Goal: Navigation & Orientation: Find specific page/section

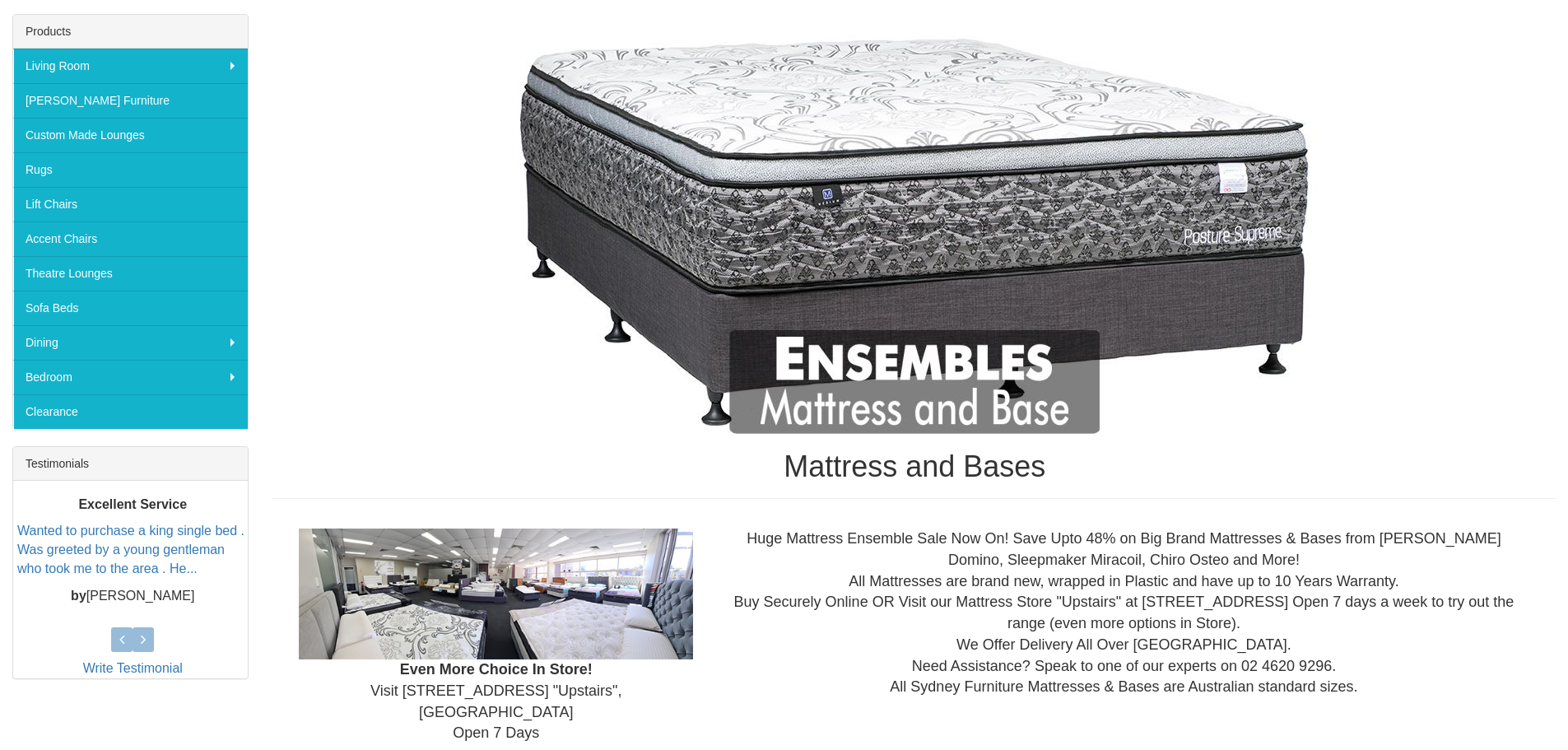
scroll to position [220, 0]
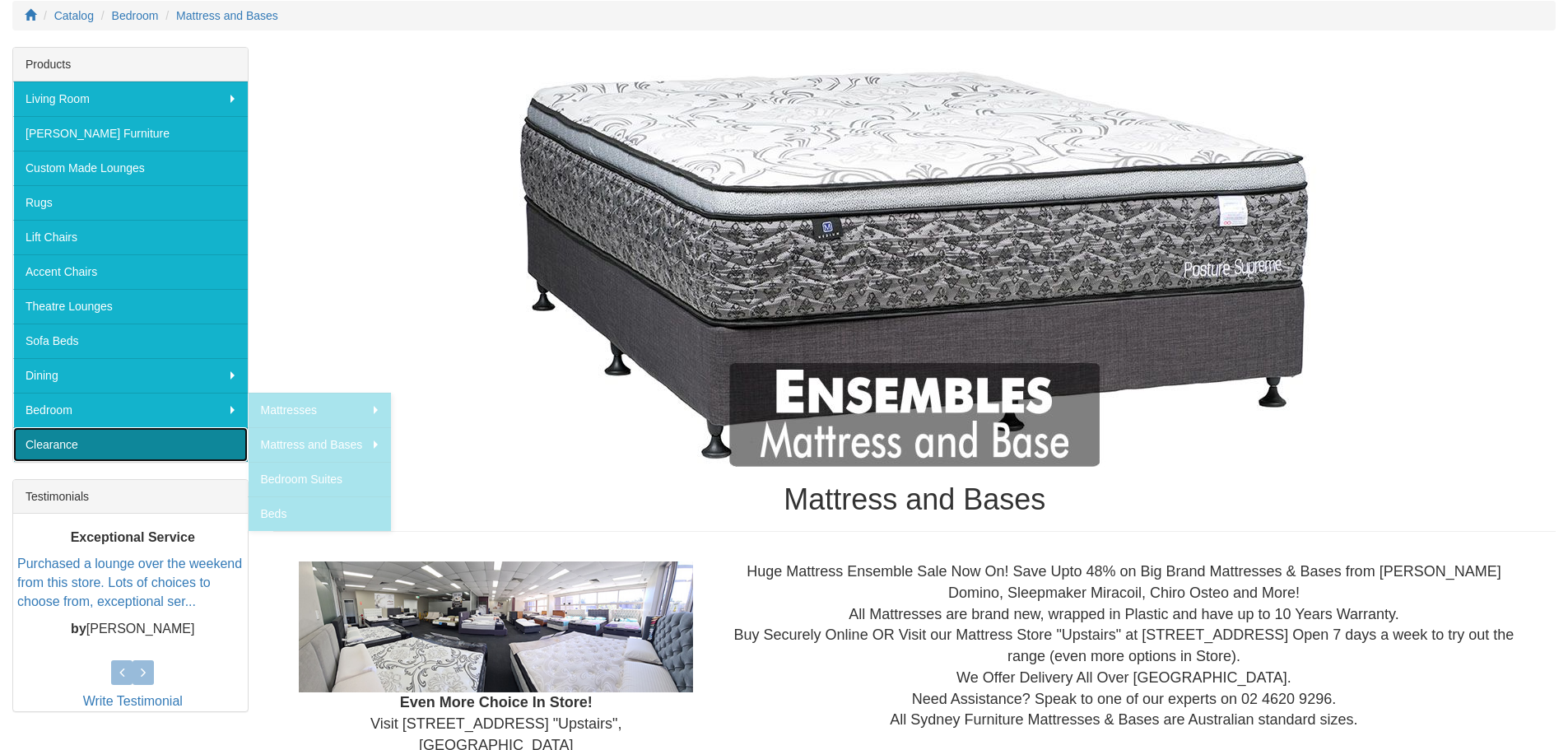
click at [57, 448] on link "Clearance" at bounding box center [130, 444] width 235 height 34
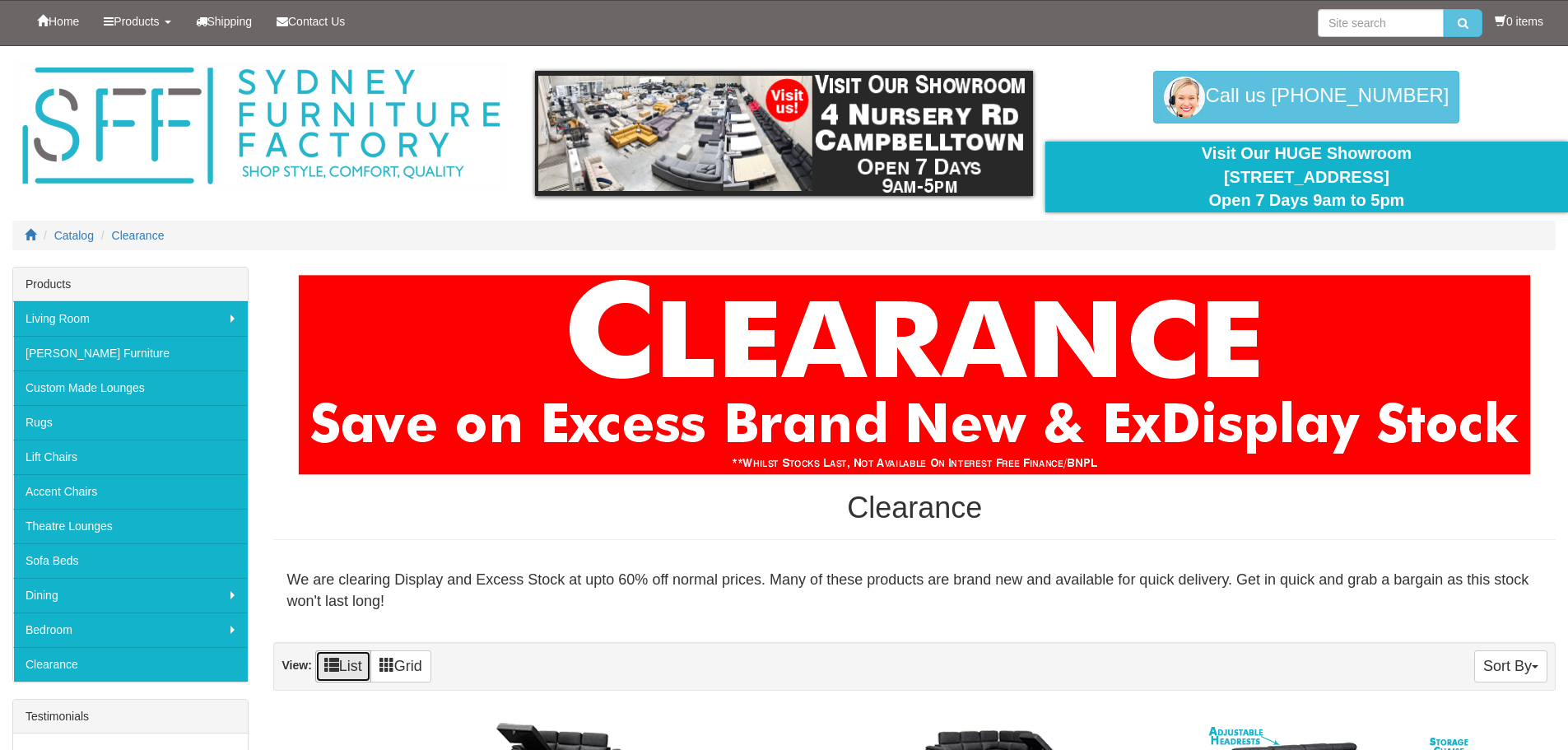
click at [355, 666] on link "List" at bounding box center [343, 666] width 56 height 32
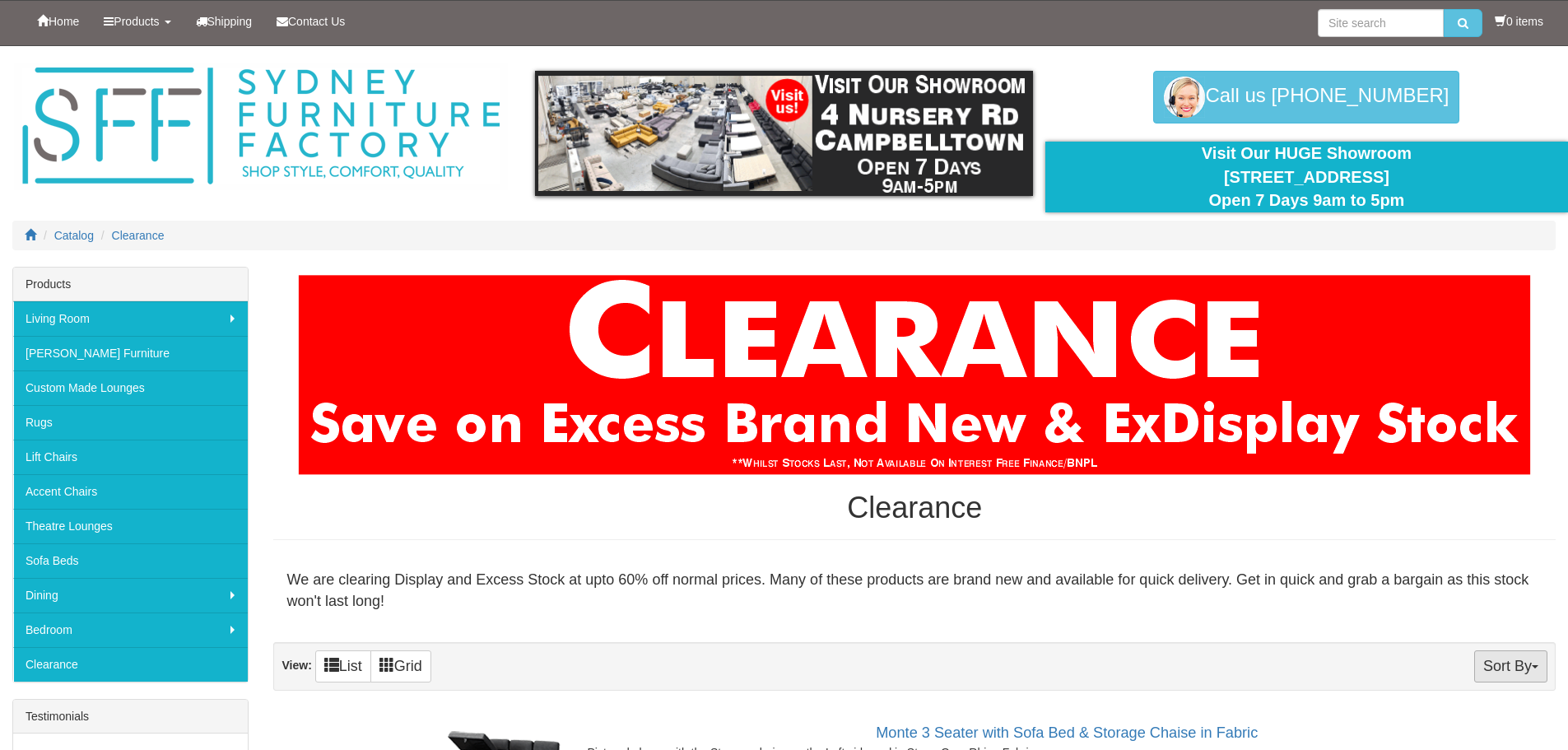
click at [1532, 660] on button "Sort By" at bounding box center [1510, 666] width 73 height 32
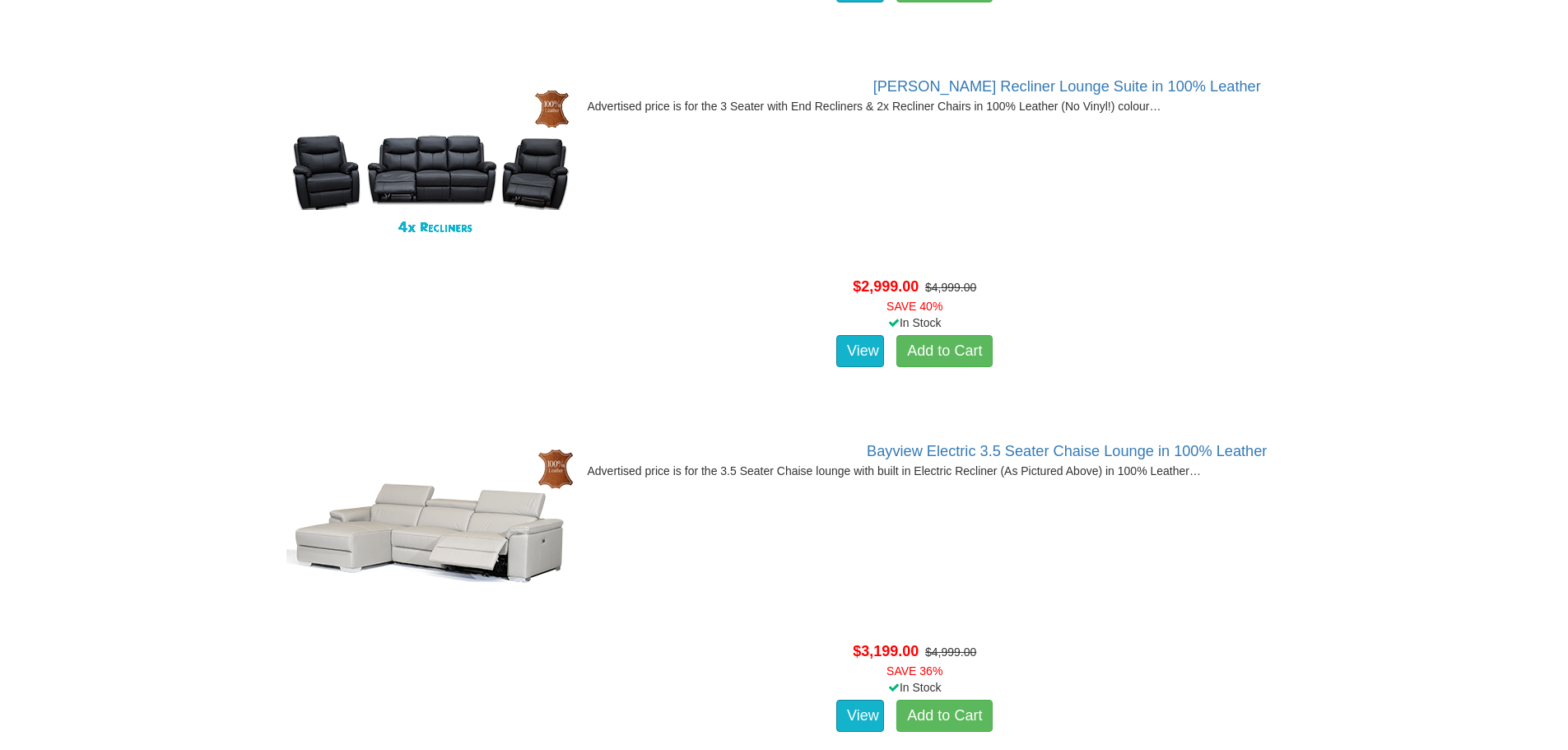
scroll to position [2592, 0]
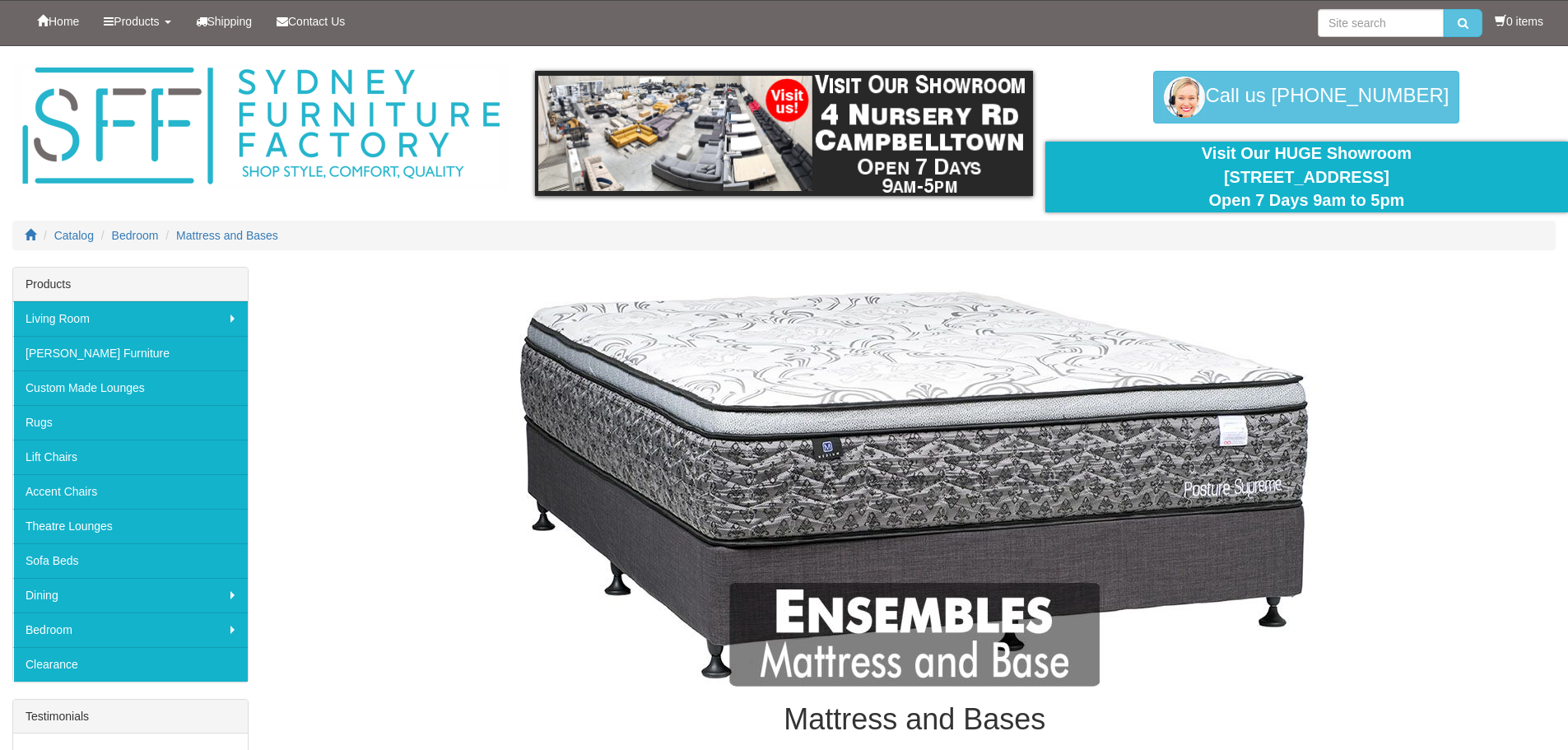
scroll to position [189, 0]
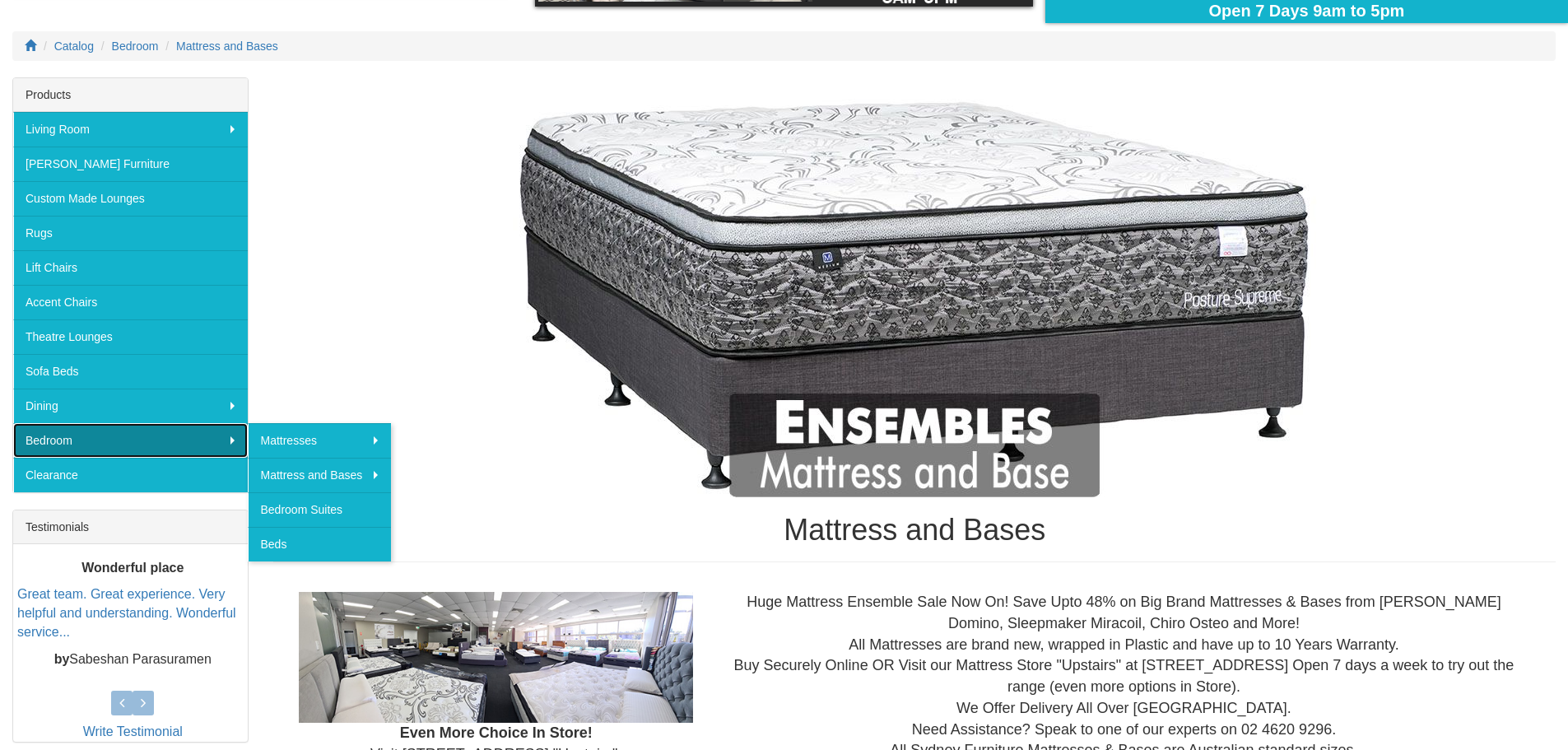
click at [79, 439] on link "Bedroom" at bounding box center [130, 440] width 235 height 34
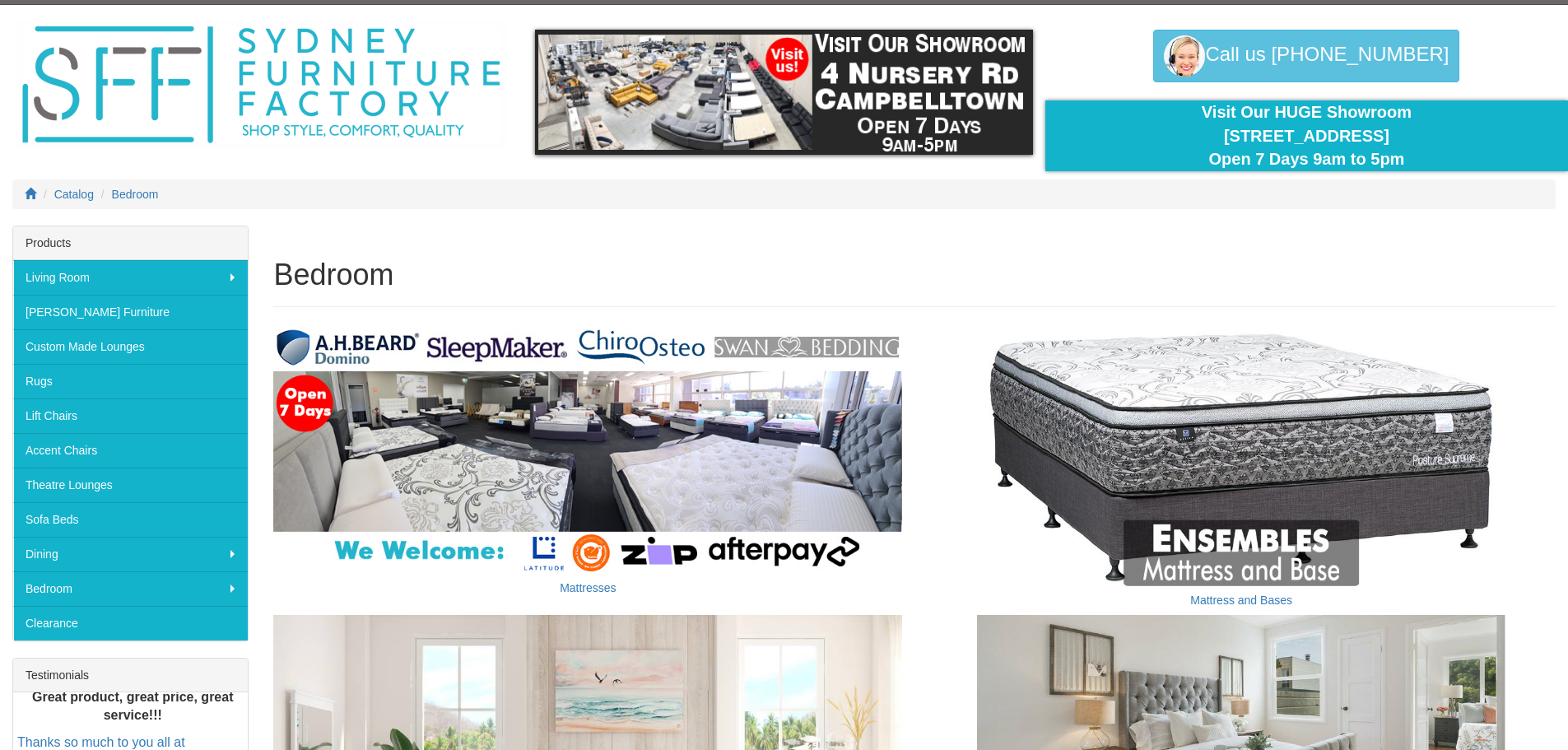
scroll to position [8, 0]
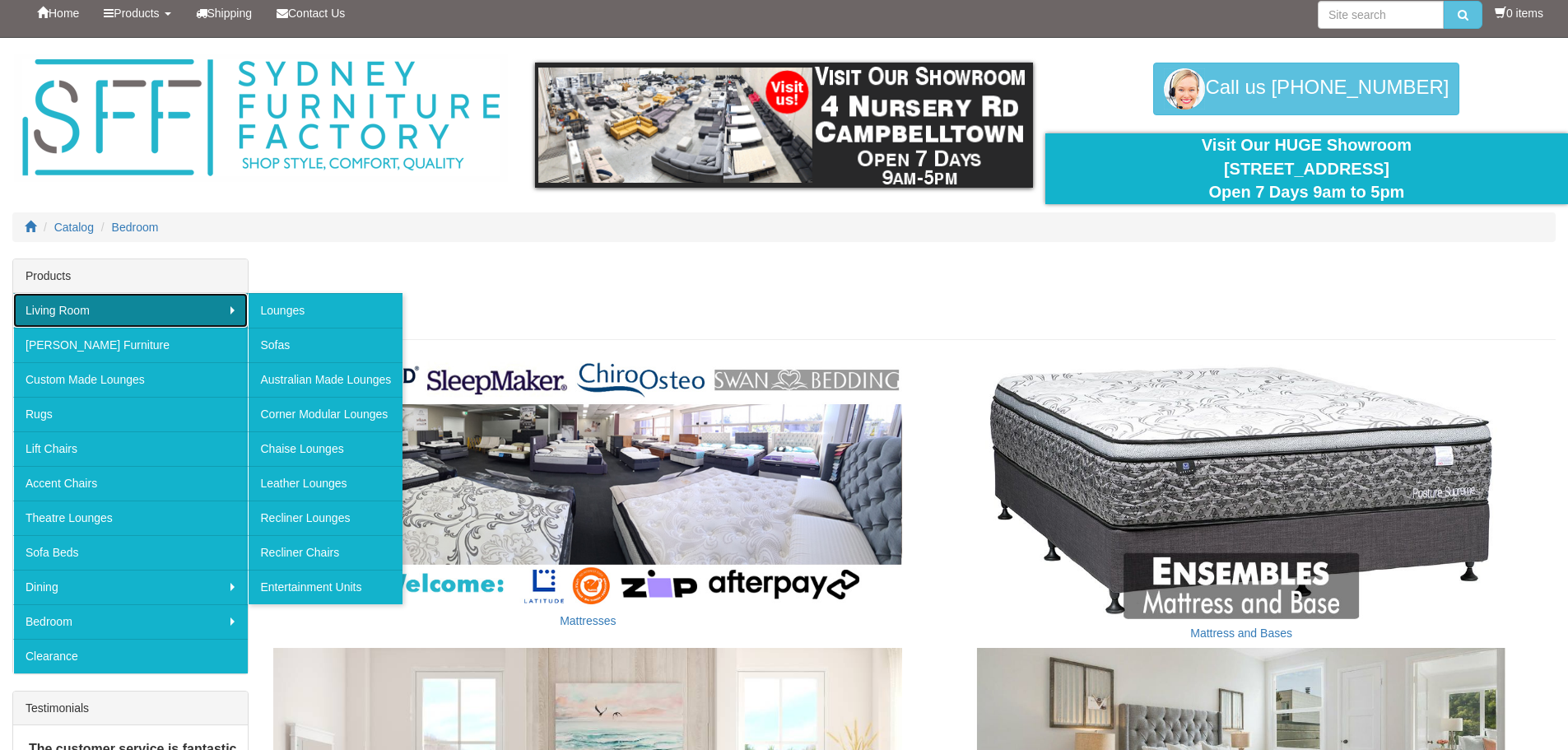
click at [143, 315] on link "Living Room" at bounding box center [130, 310] width 235 height 34
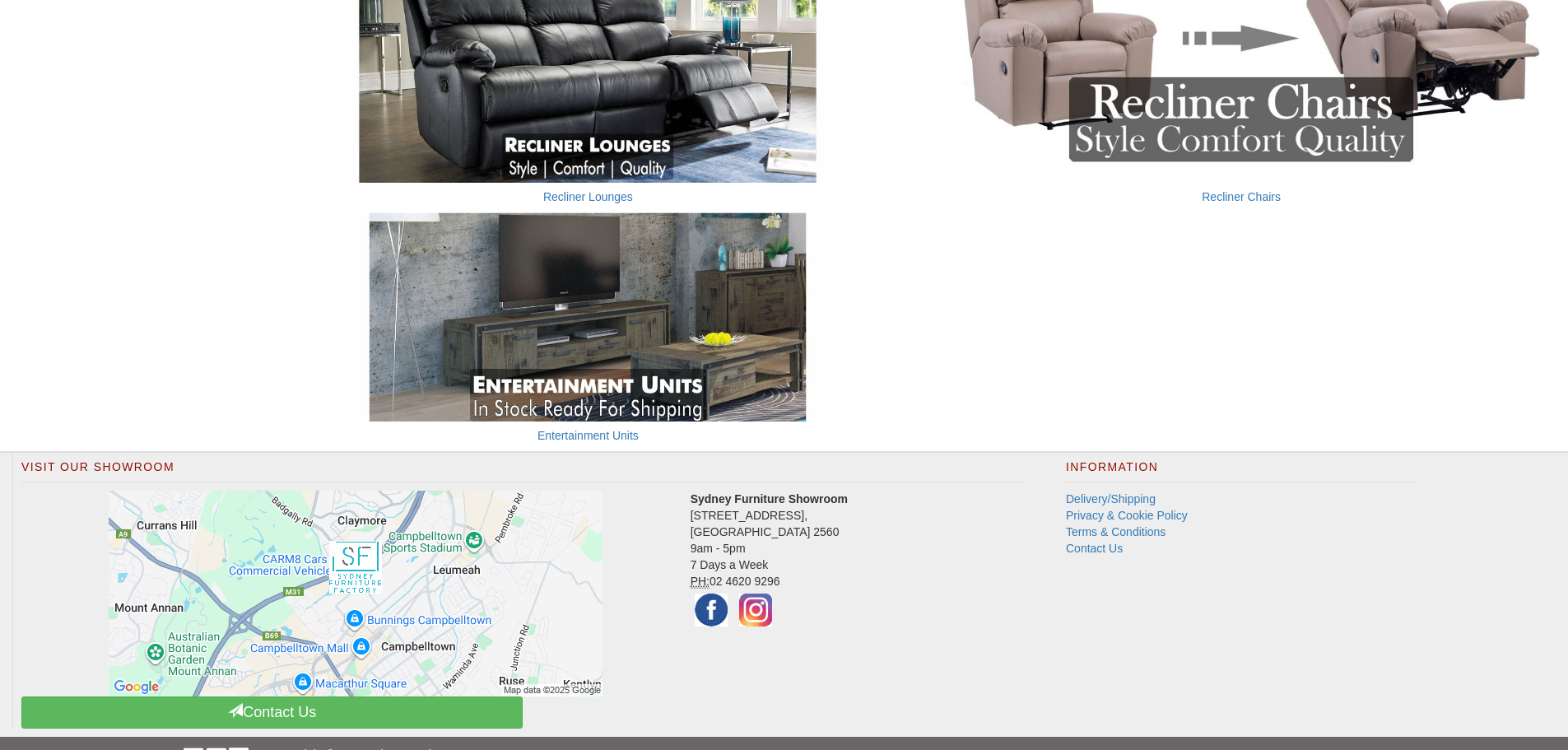
scroll to position [1347, 0]
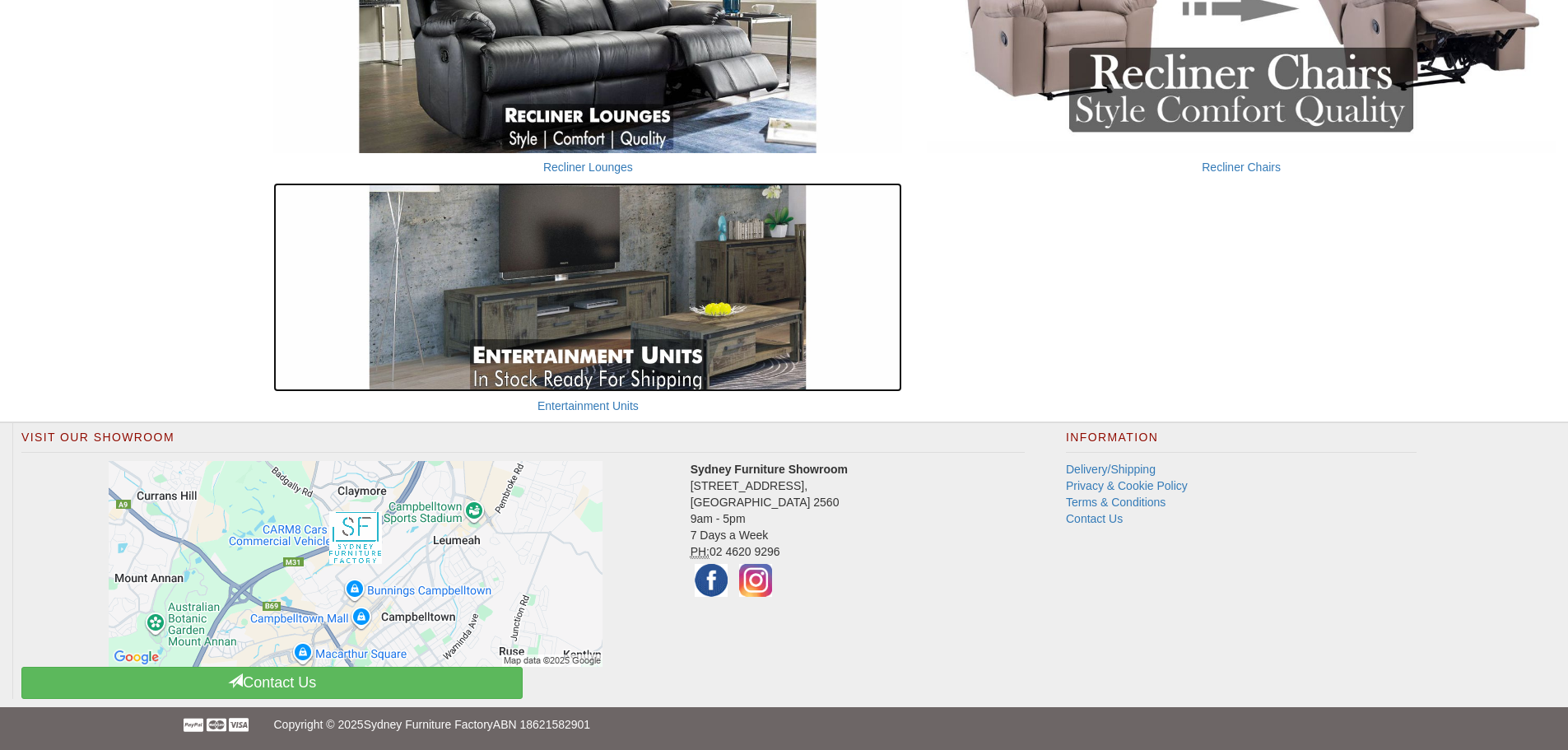
click at [724, 332] on img at bounding box center [588, 288] width 629 height 210
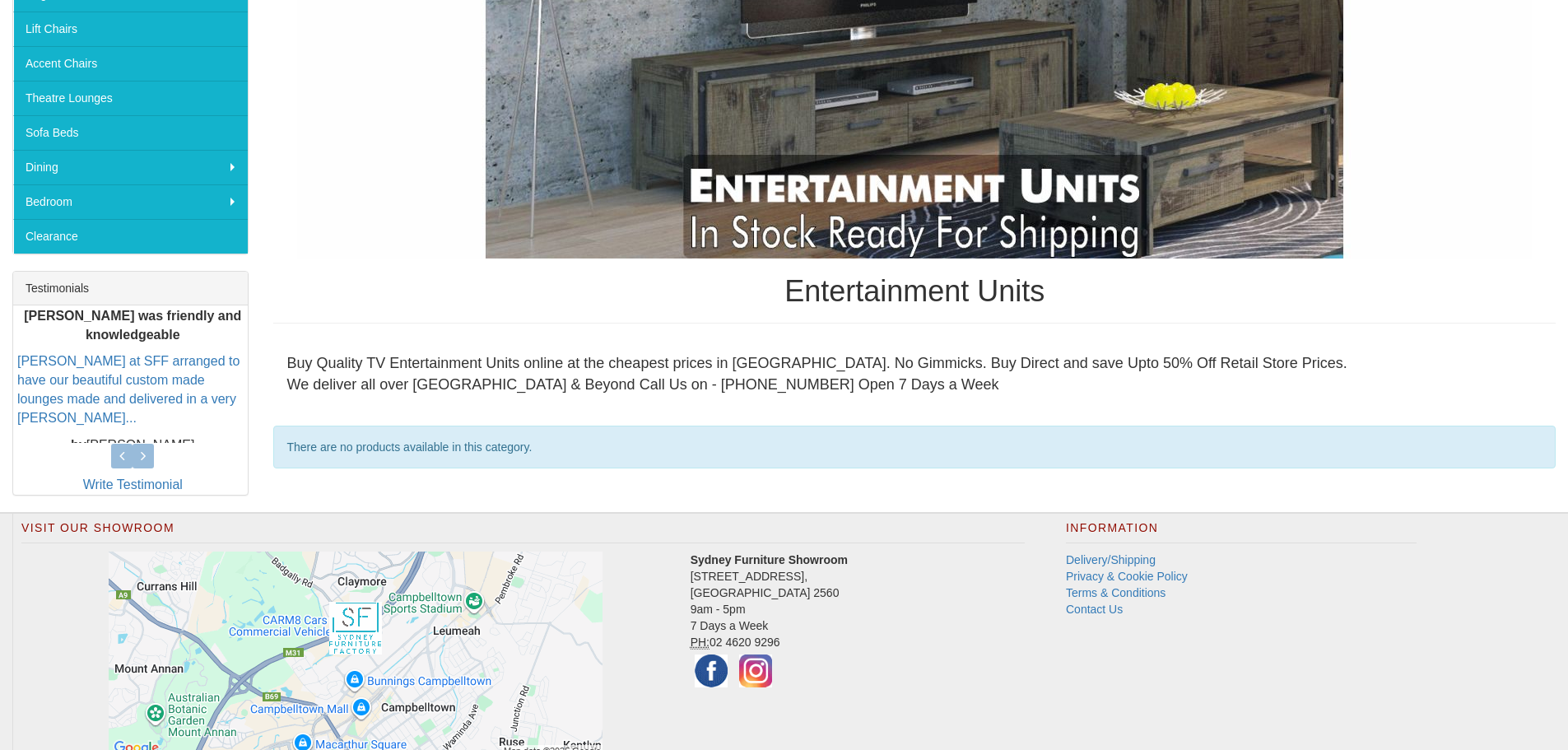
scroll to position [519, 0]
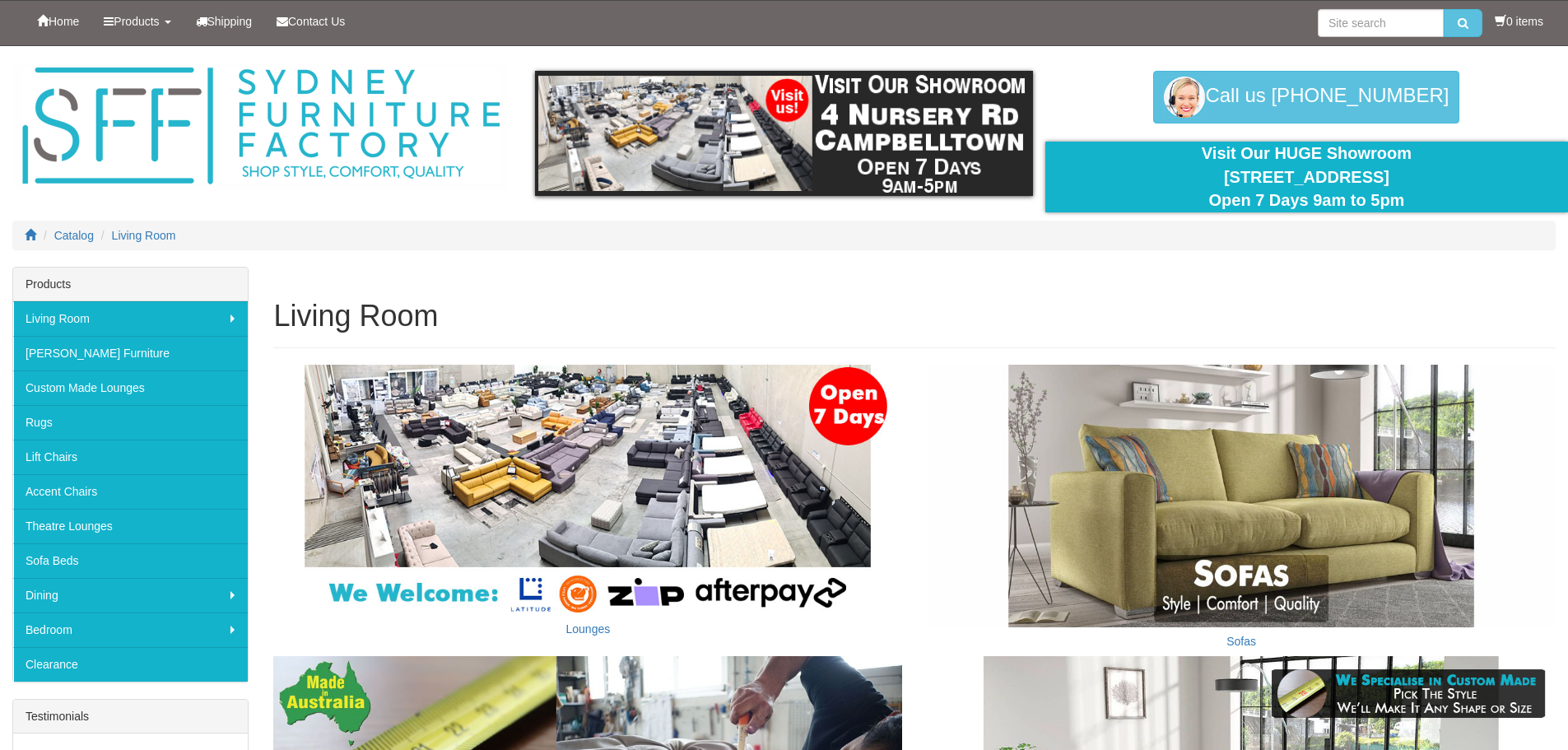
scroll to position [1347, 0]
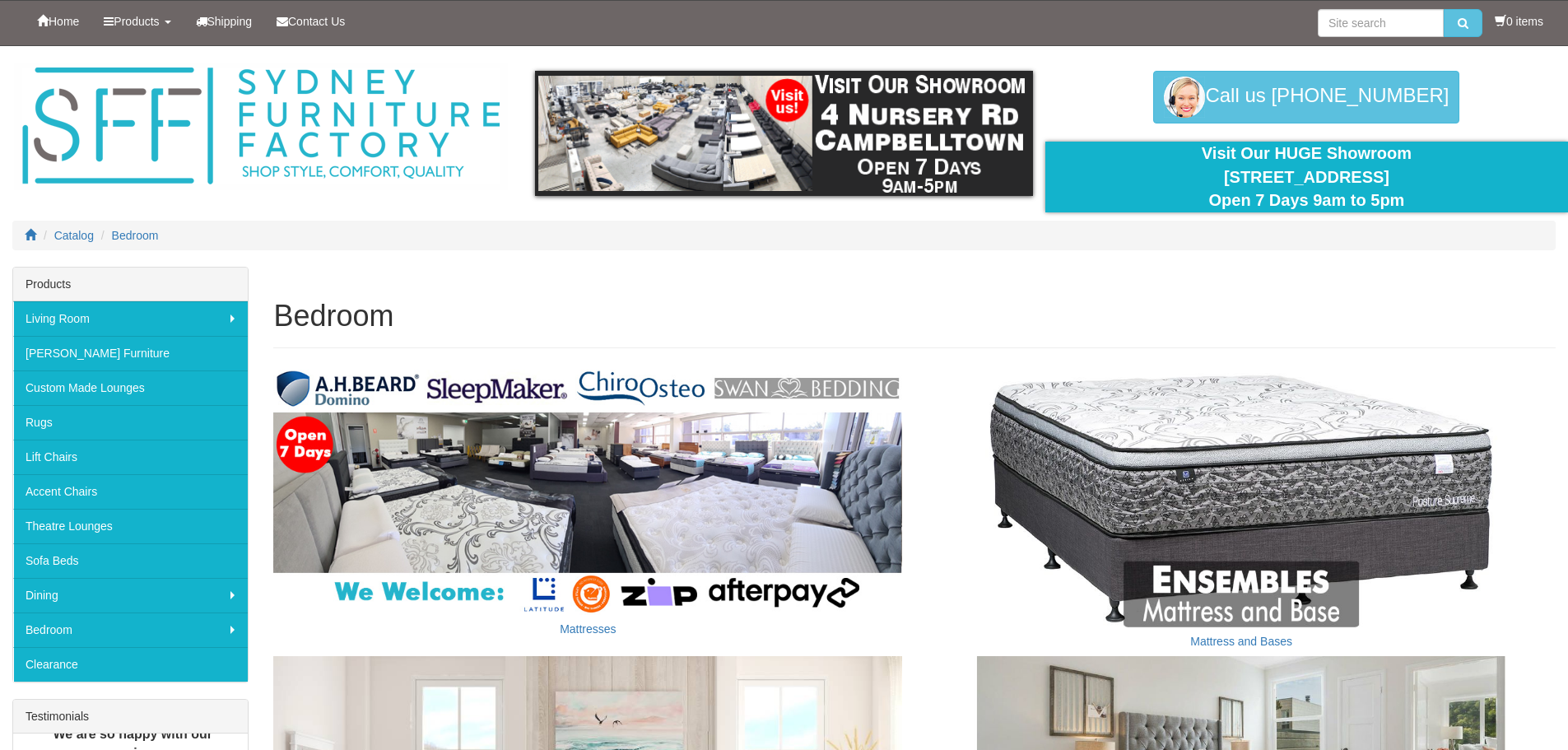
scroll to position [8, 0]
